Goal: Use online tool/utility: Utilize a website feature to perform a specific function

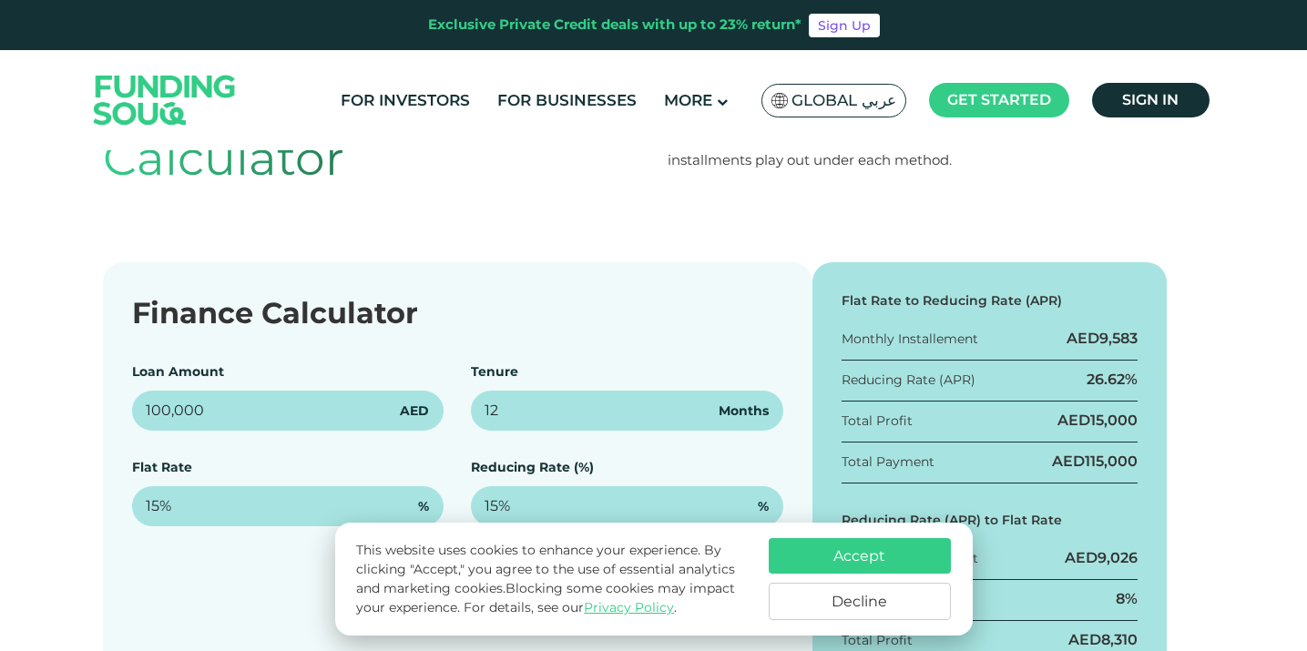
scroll to position [165, 0]
click at [863, 599] on button "Decline" at bounding box center [860, 601] width 182 height 37
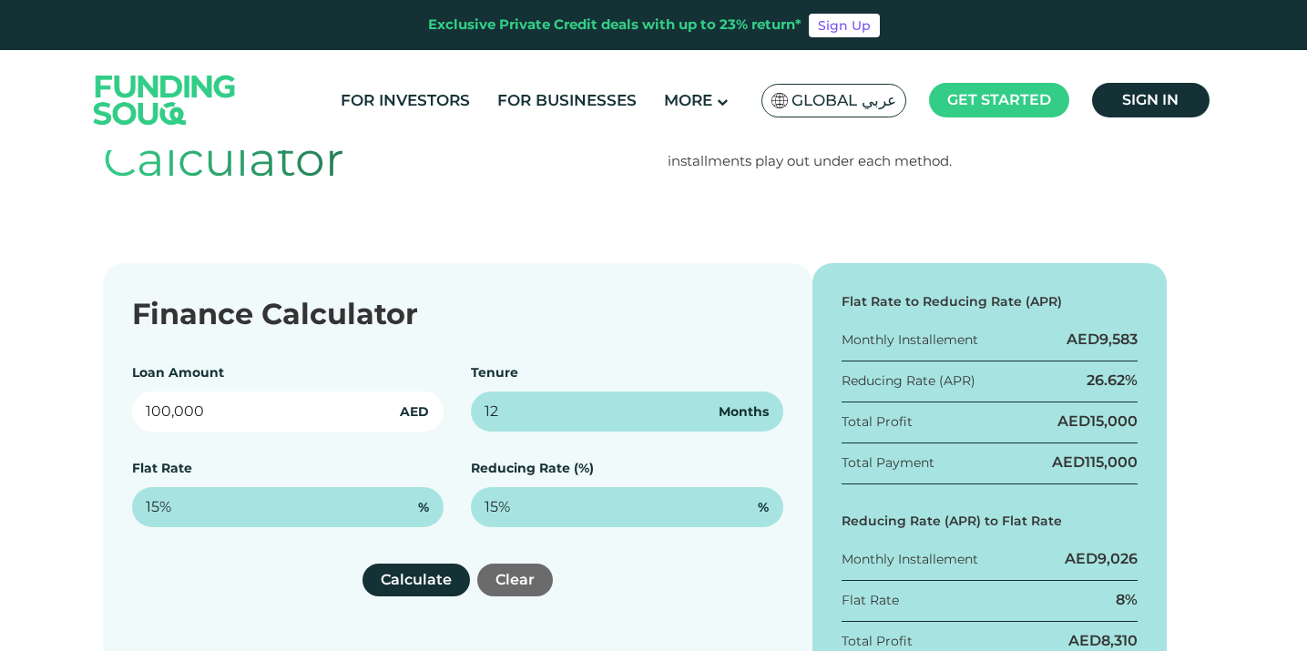
click at [175, 407] on input "100,000" at bounding box center [288, 412] width 312 height 40
paste input "47,472"
type input "47,472"
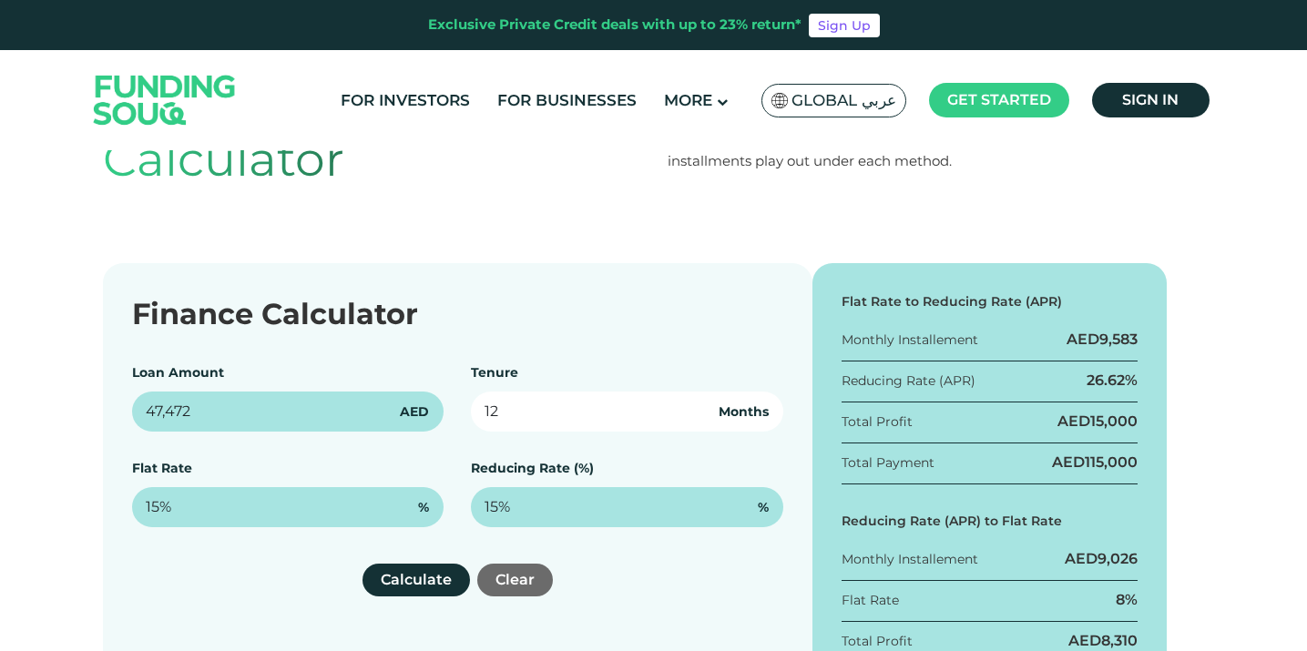
click at [516, 413] on input "12" at bounding box center [627, 412] width 312 height 40
drag, startPoint x: 516, startPoint y: 413, endPoint x: 468, endPoint y: 405, distance: 49.0
click at [468, 405] on div "Loan Amount 47,472 AED Tenure 12 Months Flat Rate 15% % Reducing Rate (%) 15% %" at bounding box center [457, 445] width 651 height 164
type input "24"
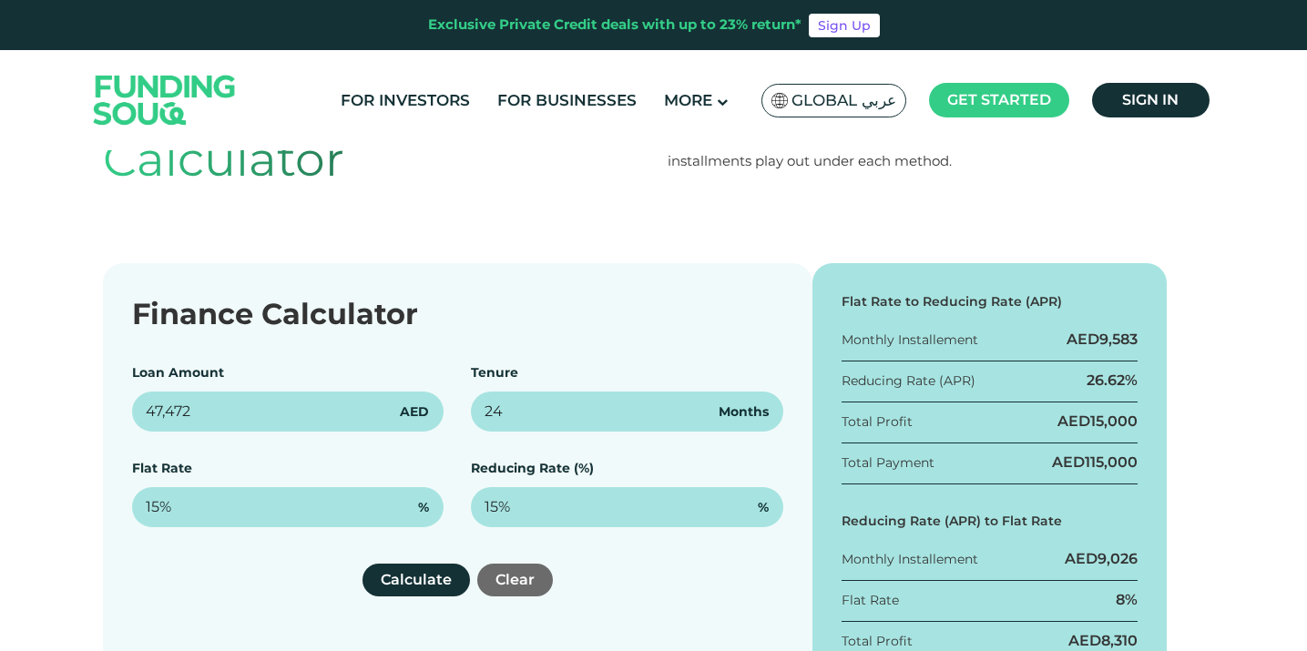
click at [474, 293] on div "Finance Calculator" at bounding box center [457, 314] width 651 height 44
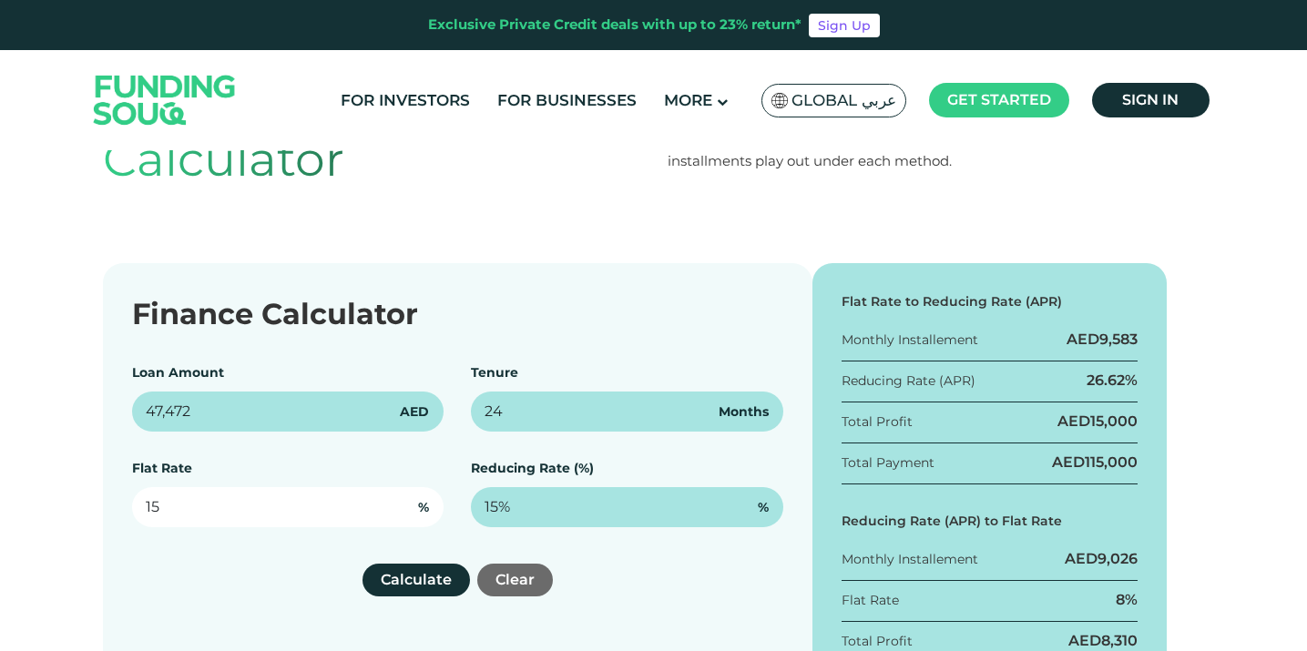
click at [226, 496] on input "15" at bounding box center [288, 507] width 312 height 40
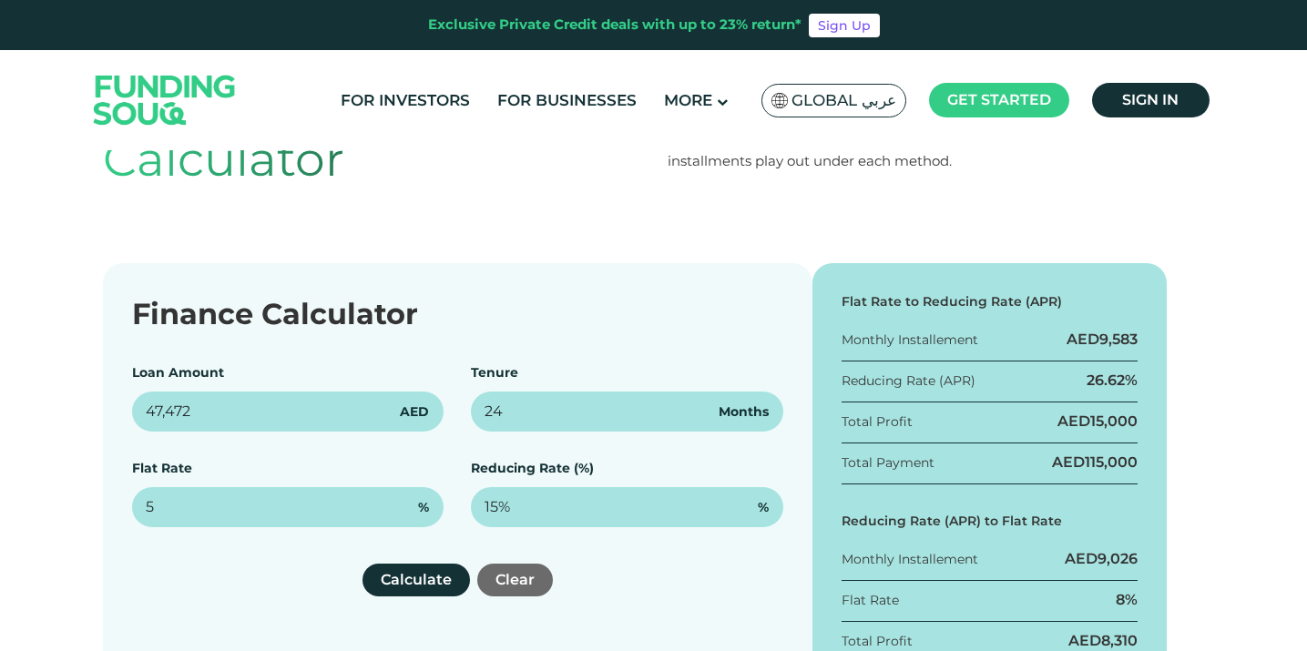
type input "5%"
click at [235, 565] on div "Calculate Clear" at bounding box center [457, 580] width 651 height 33
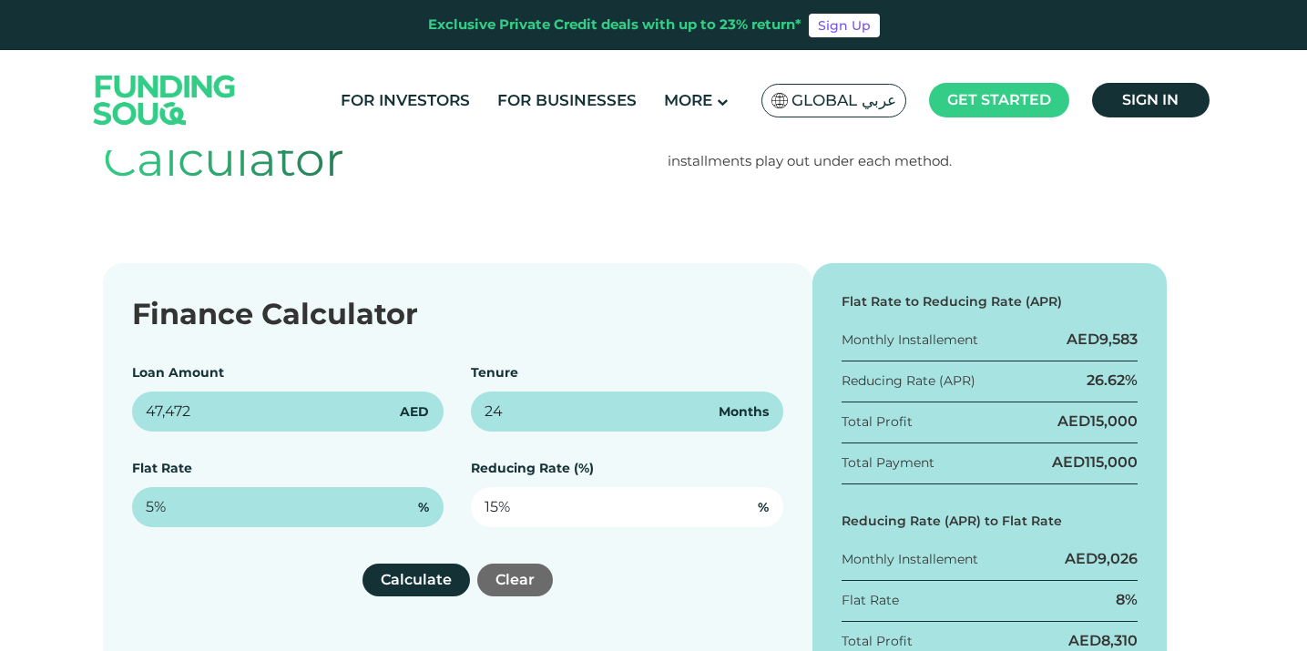
type input "15"
click at [494, 501] on input "15" at bounding box center [627, 507] width 312 height 40
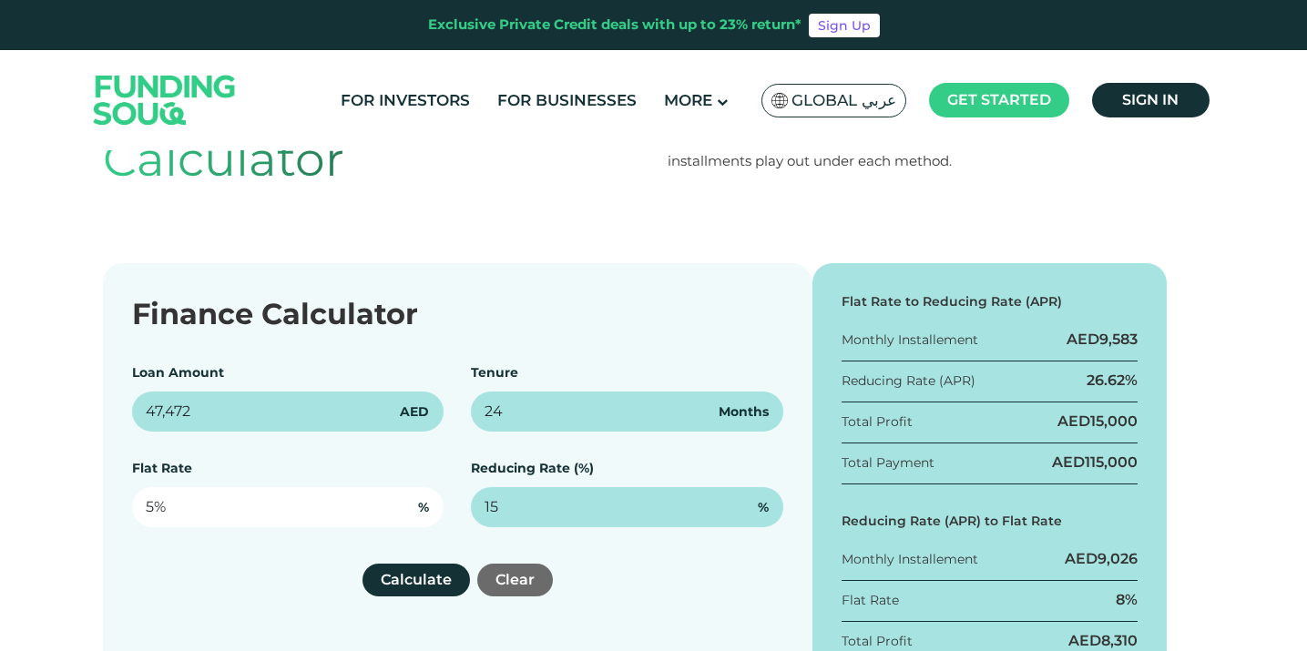
type input "5"
type input "15%"
click at [185, 514] on input "5" at bounding box center [288, 507] width 312 height 40
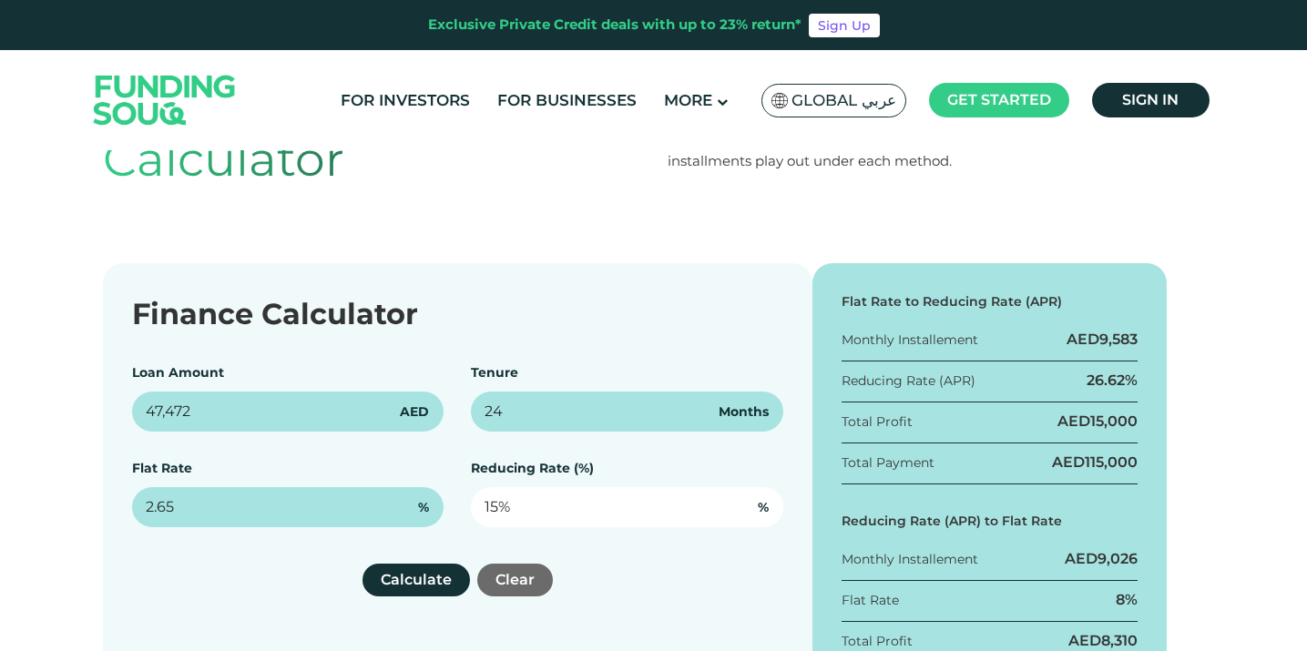
type input "2.65%"
type input "15"
click at [498, 506] on input "15" at bounding box center [627, 507] width 312 height 40
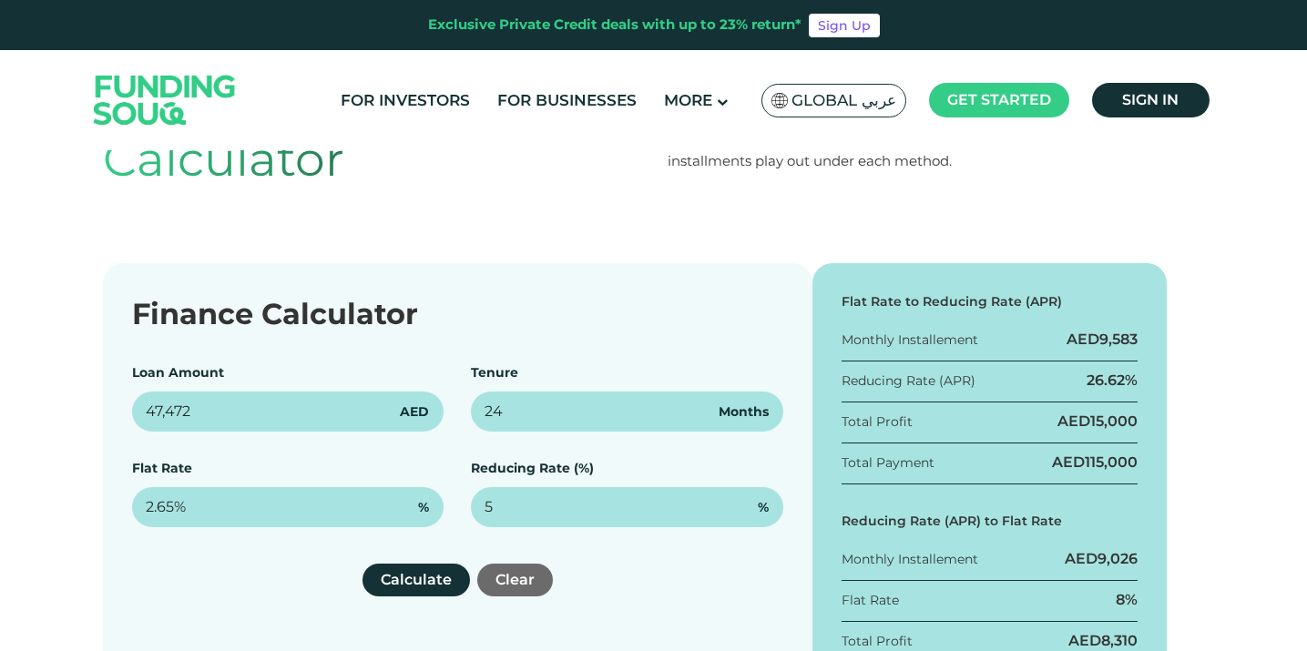
type input "5%"
click at [689, 584] on div "Calculate Clear" at bounding box center [457, 580] width 651 height 33
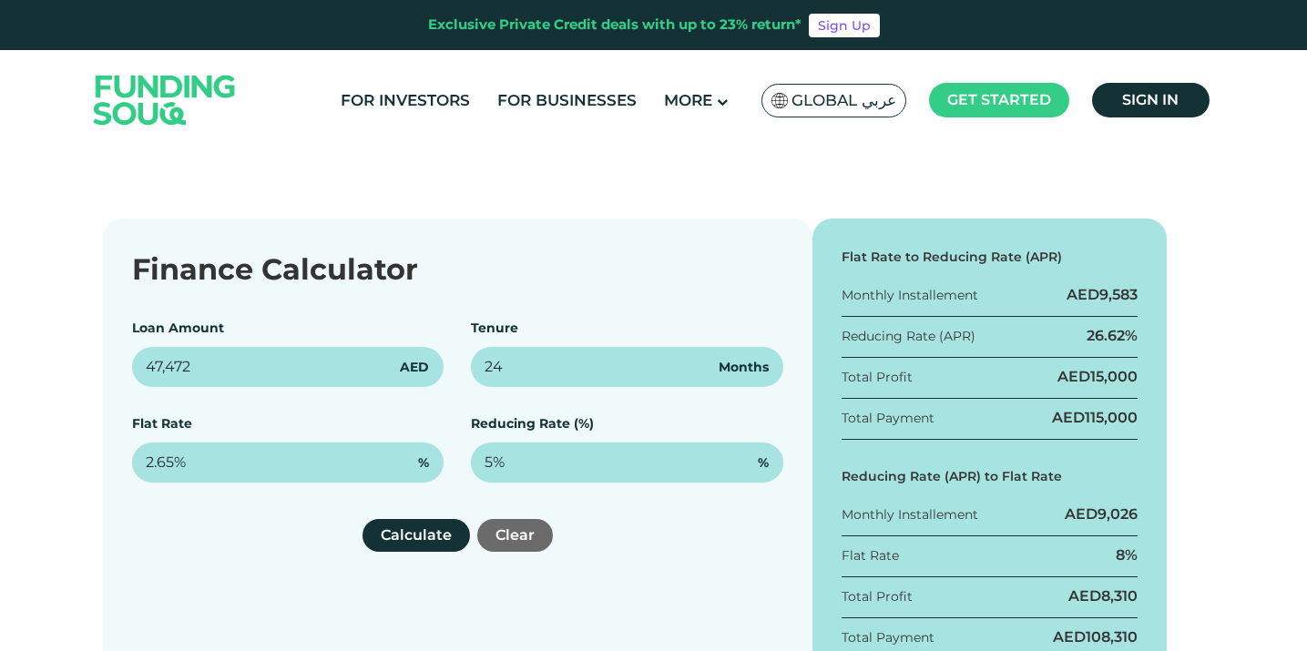
scroll to position [239, 0]
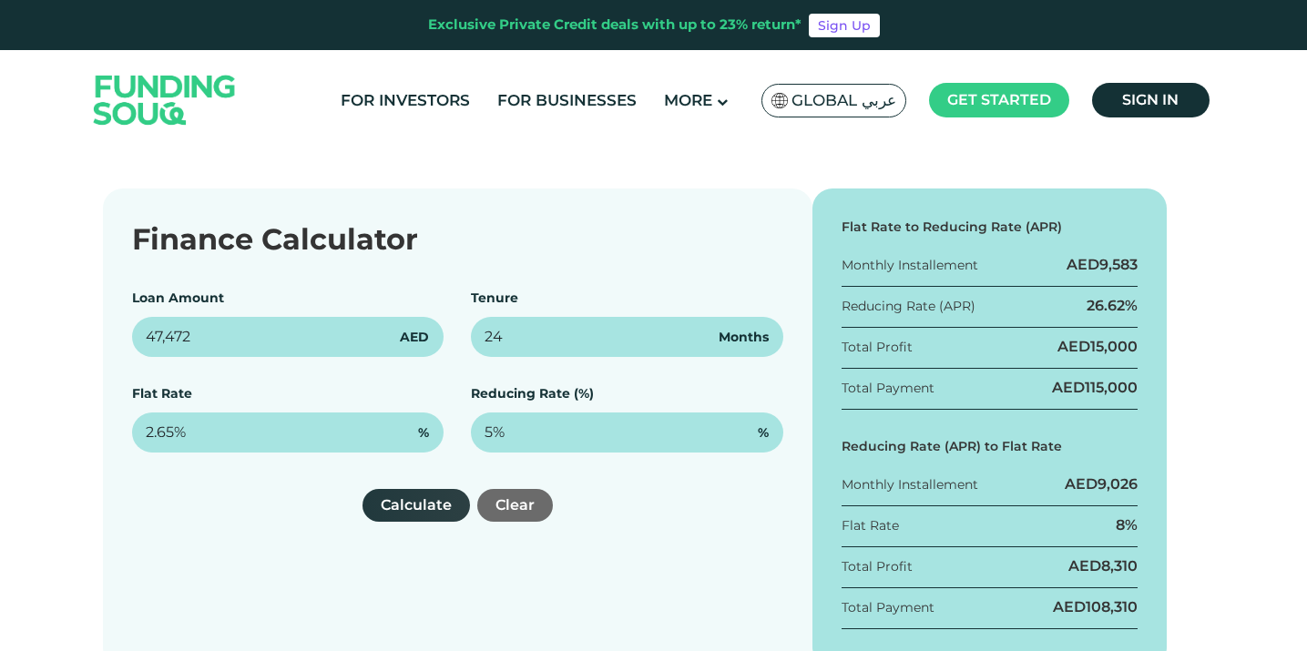
click at [414, 500] on button "Calculate" at bounding box center [415, 505] width 107 height 33
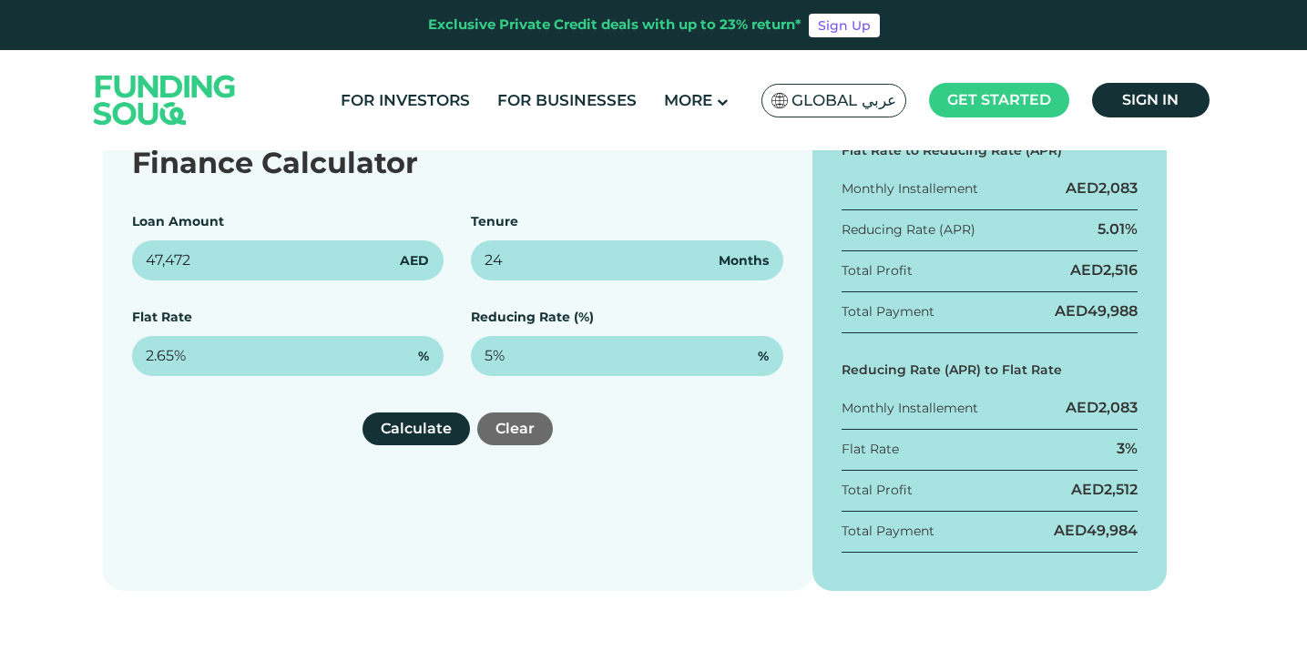
scroll to position [276, 0]
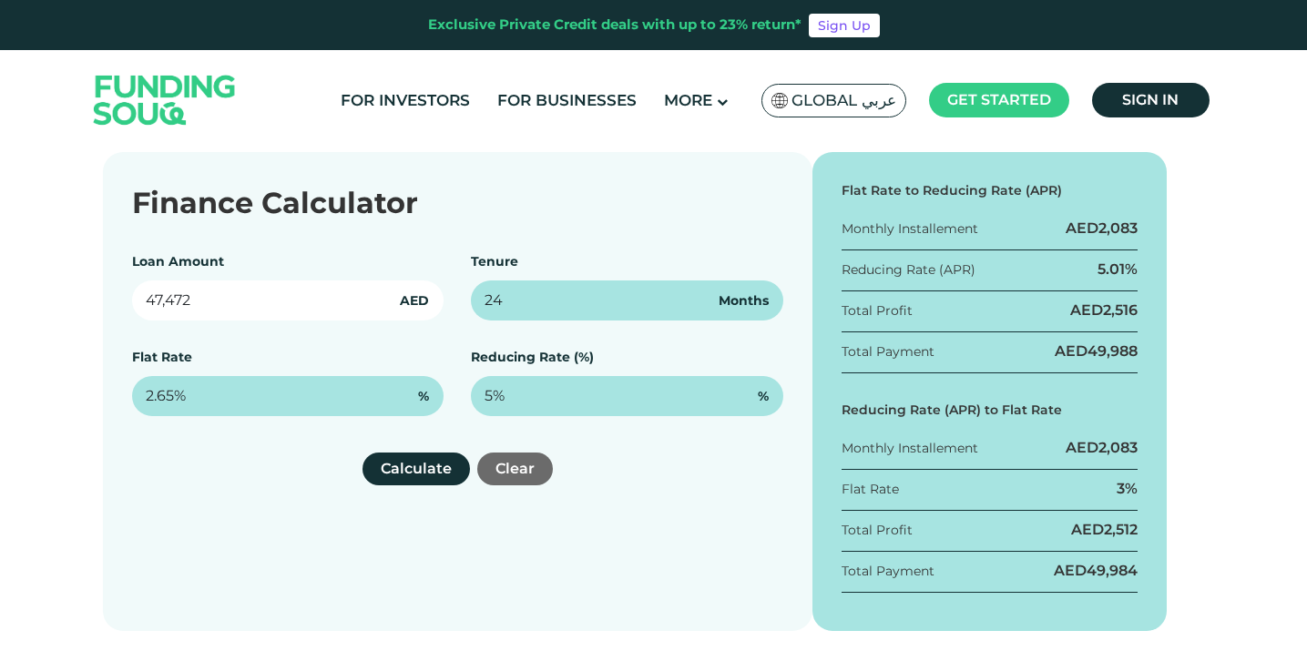
click at [142, 302] on input "47,472" at bounding box center [288, 300] width 312 height 40
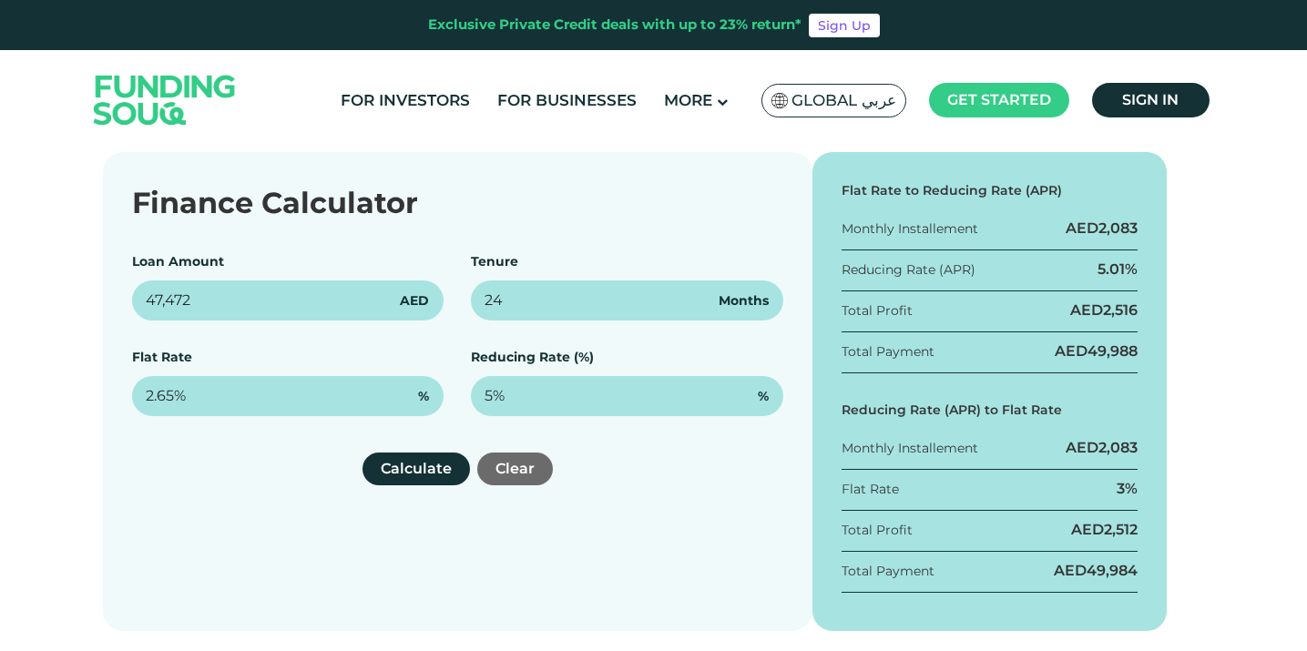
click at [1125, 322] on div "Total Profit AED 2,516" at bounding box center [989, 317] width 297 height 32
click at [1120, 311] on span "2,516" at bounding box center [1120, 309] width 35 height 17
copy span "2,516"
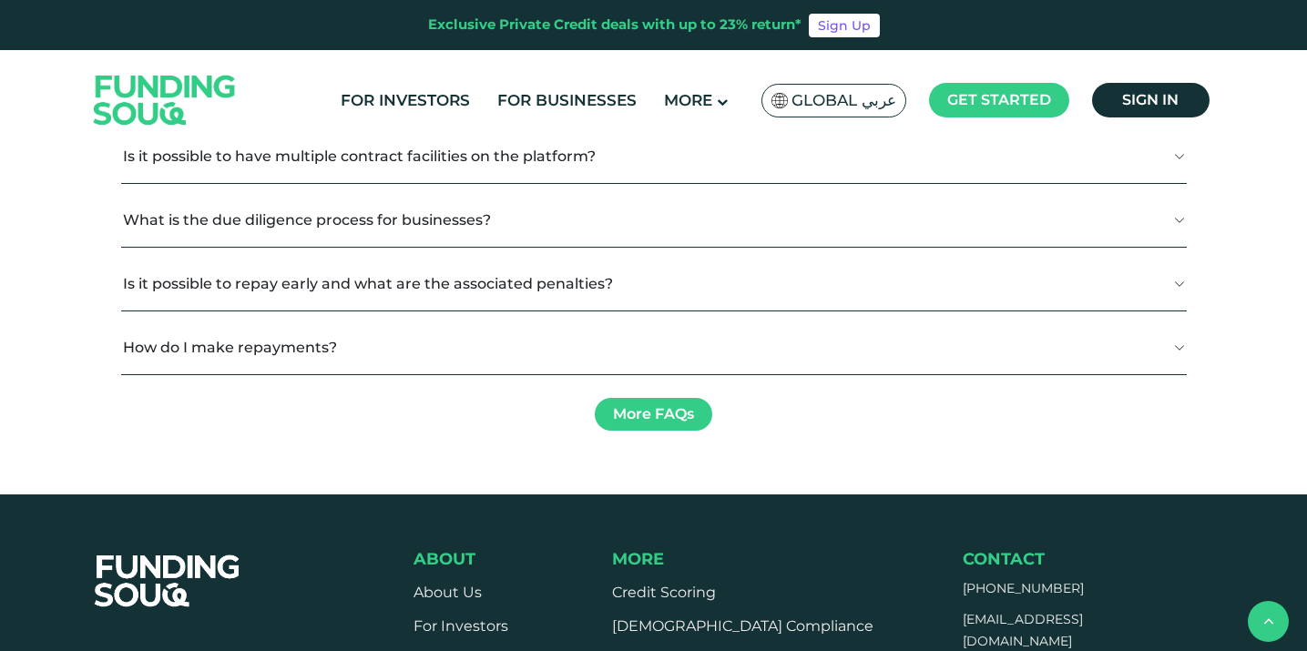
scroll to position [1747, 0]
